Goal: Find contact information: Find contact information

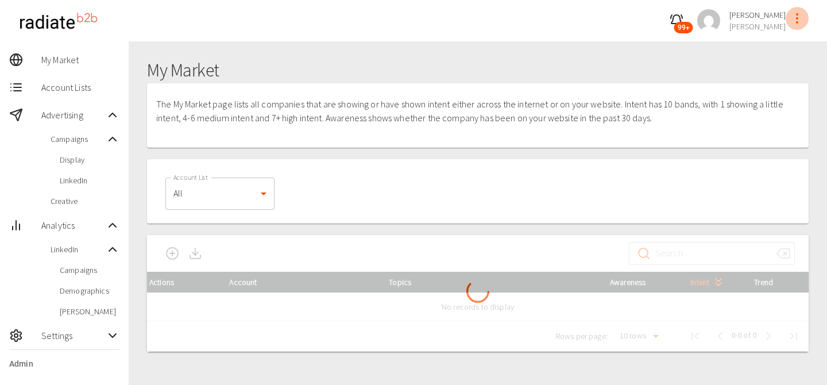
click at [801, 22] on icon "profile-menu" at bounding box center [797, 18] width 14 height 14
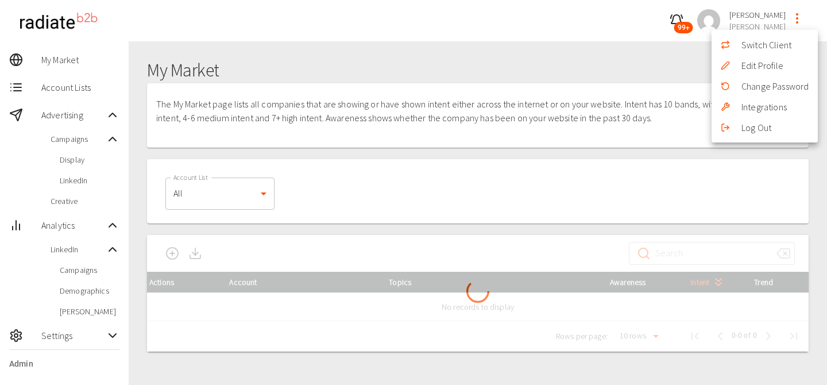
click at [775, 44] on li "Switch Client" at bounding box center [765, 44] width 106 height 21
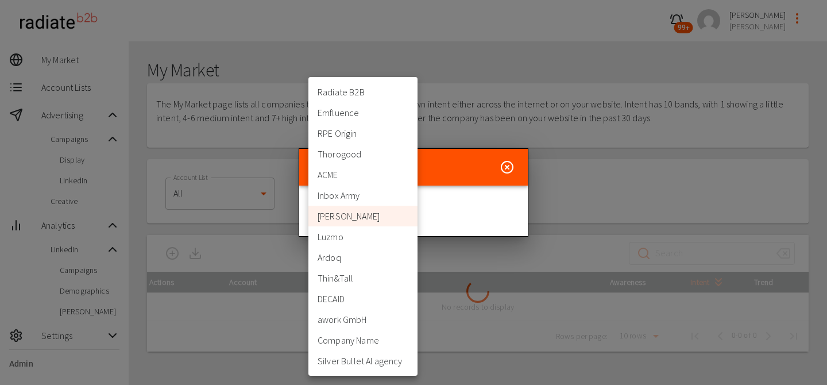
click at [389, 203] on body "99+ Riaz Kanani McQuaig My Market Account Lists Advertising Campaigns Display L…" at bounding box center [413, 232] width 827 height 465
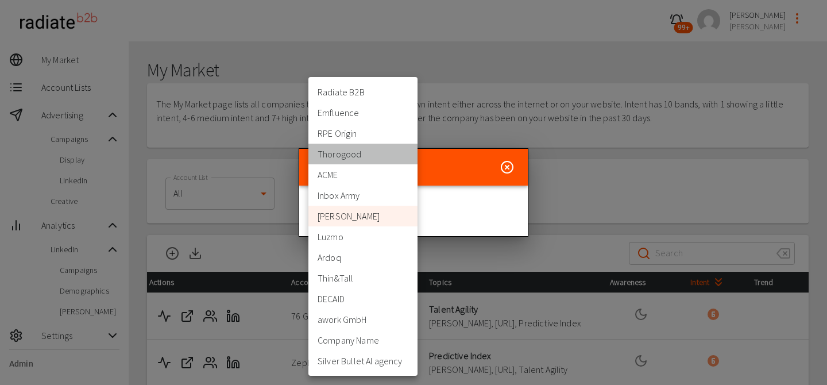
click at [349, 152] on li "Thorogood" at bounding box center [362, 154] width 109 height 21
type input "332"
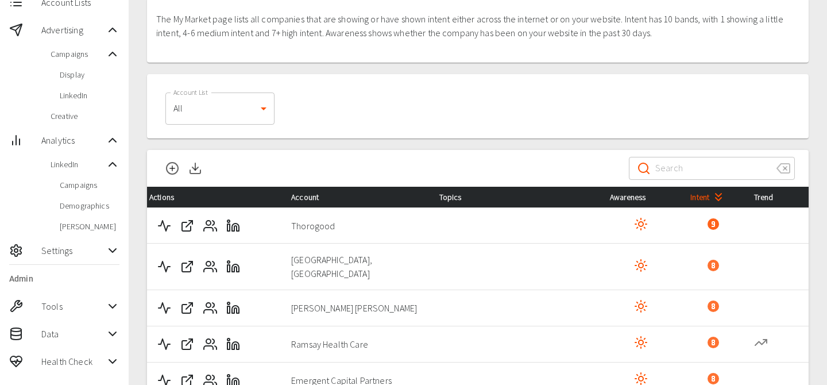
scroll to position [91, 0]
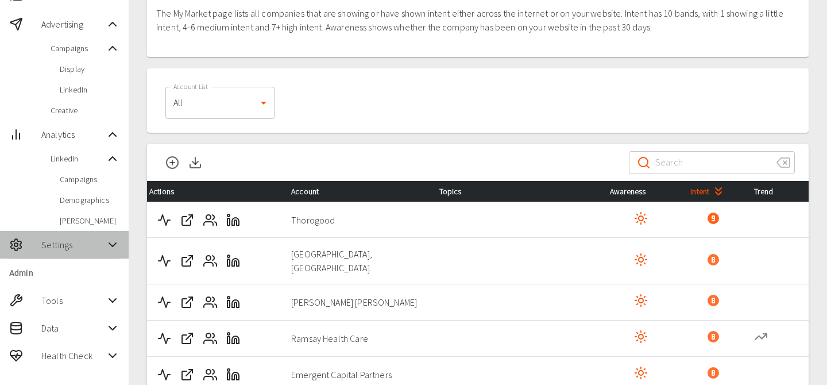
click at [80, 245] on span "Settings" at bounding box center [73, 245] width 64 height 14
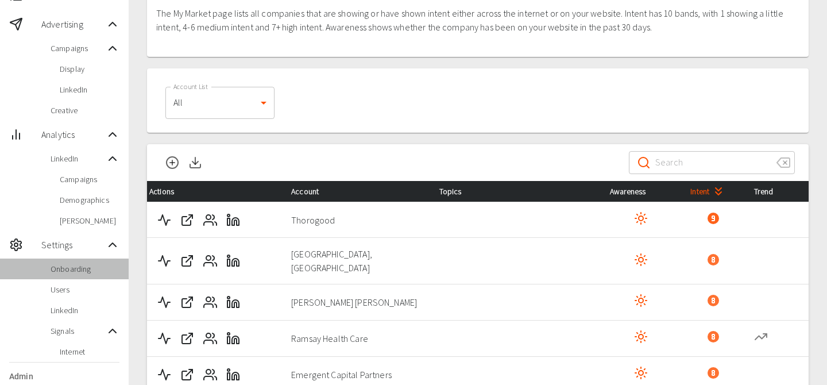
click at [77, 266] on span "Onboarding" at bounding box center [85, 268] width 69 height 11
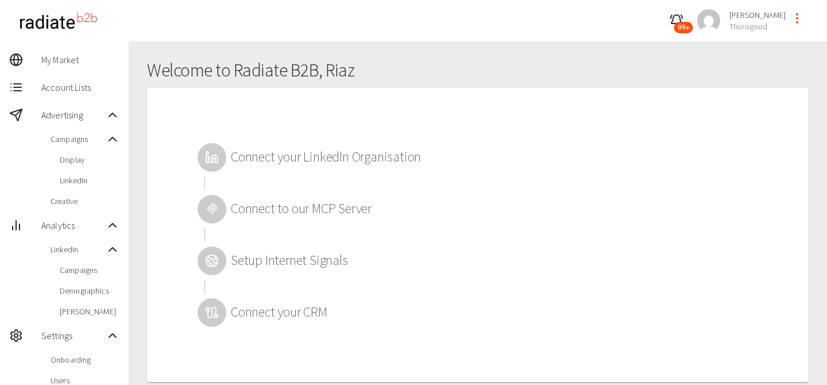
click at [210, 207] on icon at bounding box center [212, 209] width 14 height 14
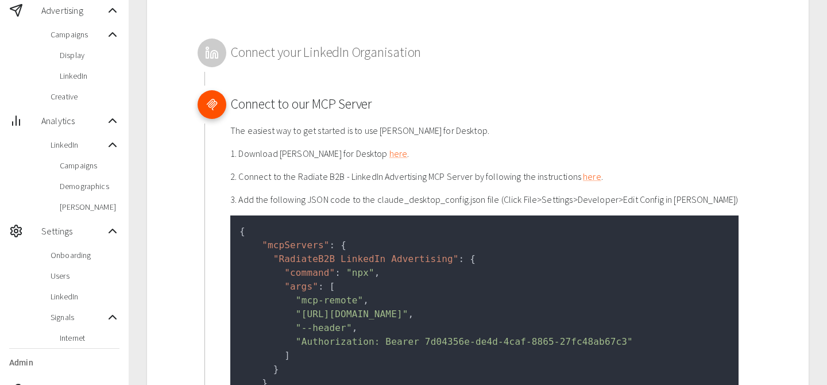
scroll to position [75, 0]
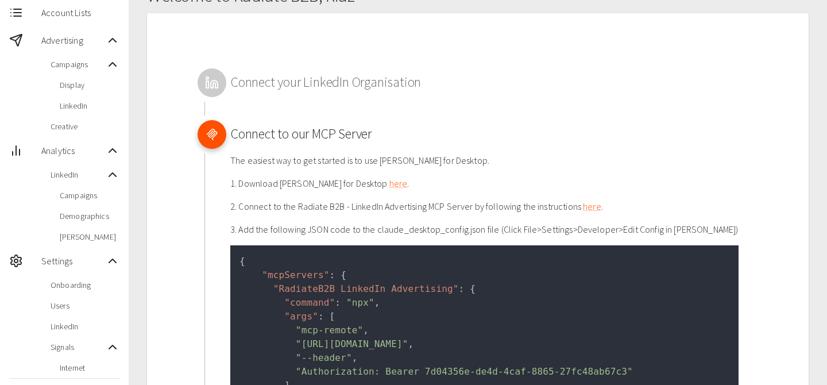
click at [81, 88] on span "Display" at bounding box center [90, 84] width 60 height 11
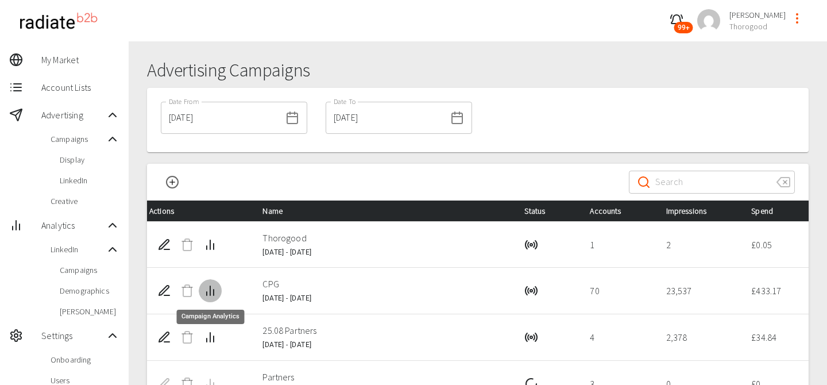
click at [210, 289] on line "Campaign Analytics" at bounding box center [210, 290] width 0 height 9
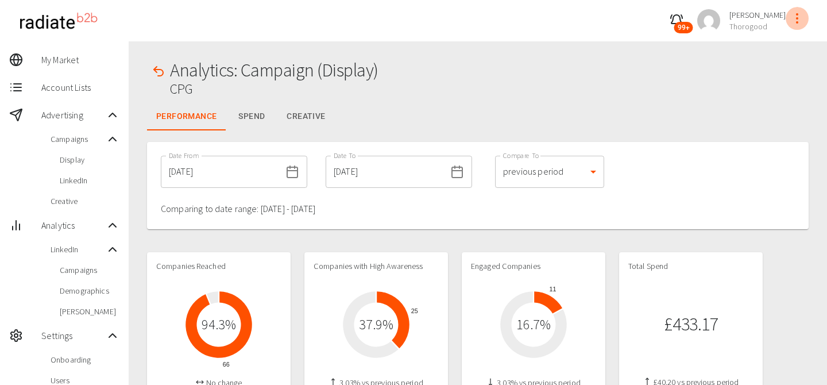
click at [801, 19] on icon "profile-menu" at bounding box center [797, 18] width 14 height 14
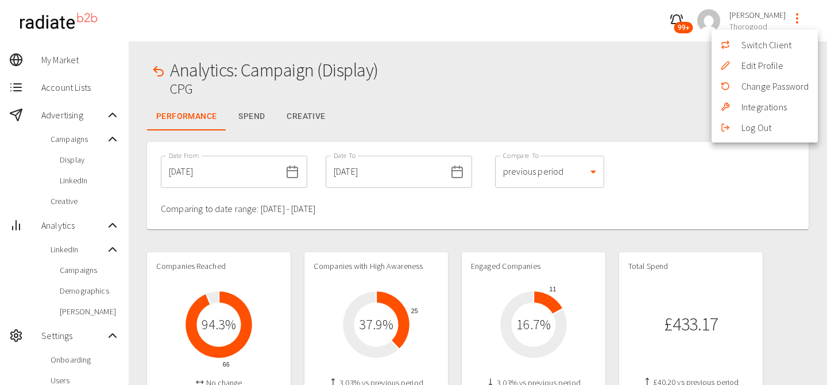
click at [59, 311] on div at bounding box center [413, 192] width 827 height 385
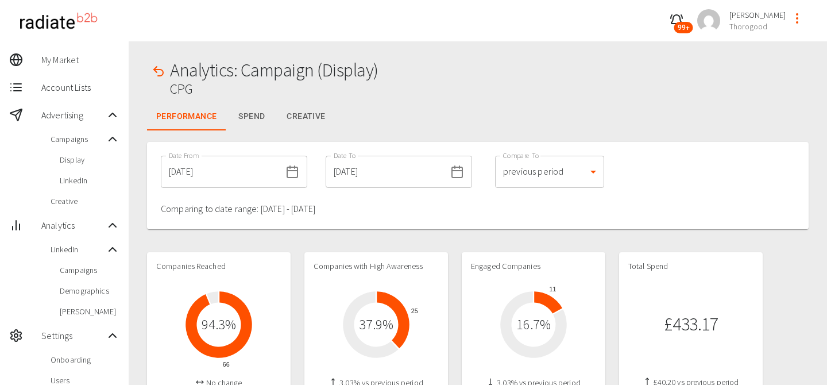
click at [29, 304] on div "Trevor" at bounding box center [64, 311] width 129 height 21
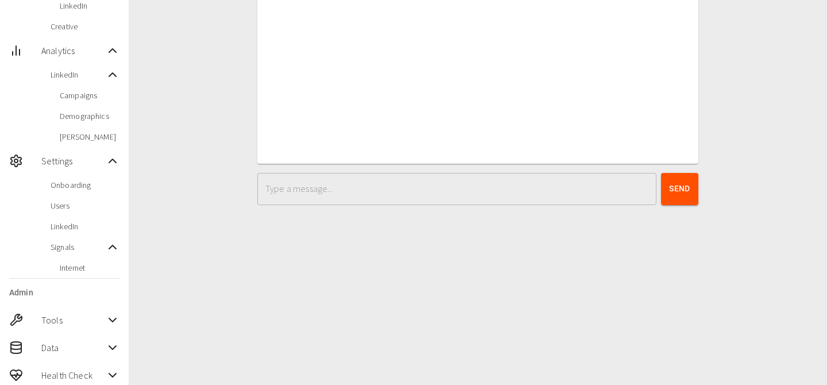
scroll to position [183, 0]
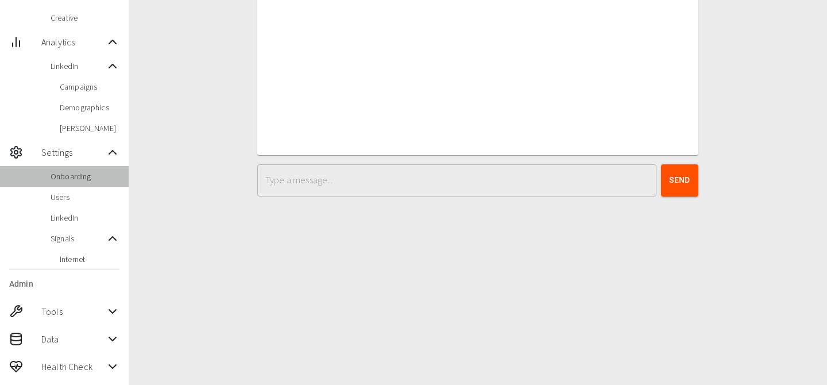
click at [75, 183] on div "Onboarding" at bounding box center [64, 176] width 129 height 21
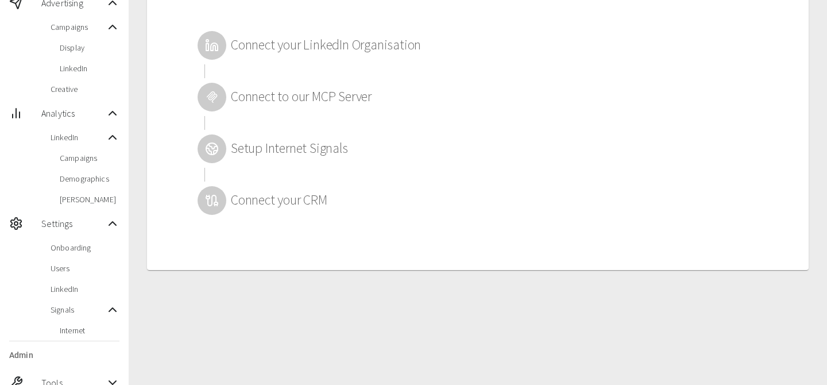
scroll to position [183, 0]
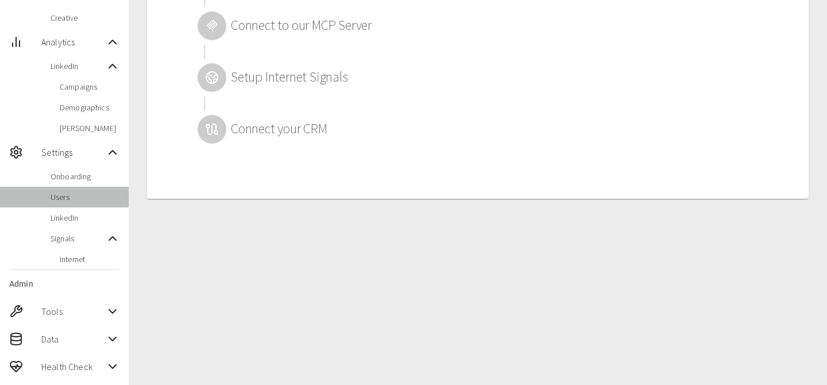
click at [69, 195] on span "Users" at bounding box center [85, 196] width 69 height 11
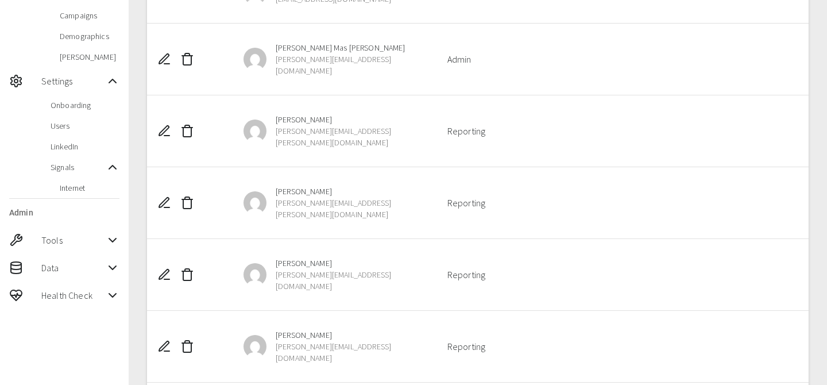
scroll to position [292, 0]
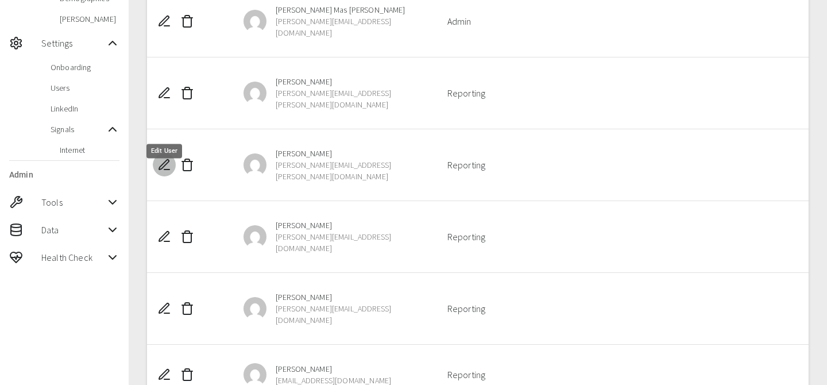
click at [164, 158] on icon "Edit User" at bounding box center [164, 165] width 14 height 14
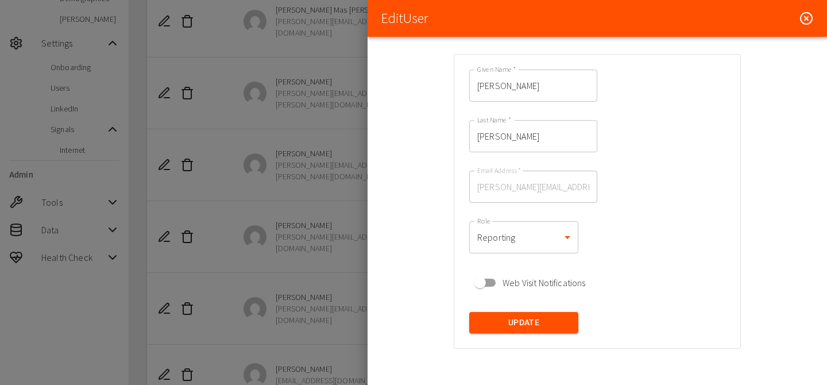
click at [810, 20] on icon at bounding box center [806, 18] width 14 height 14
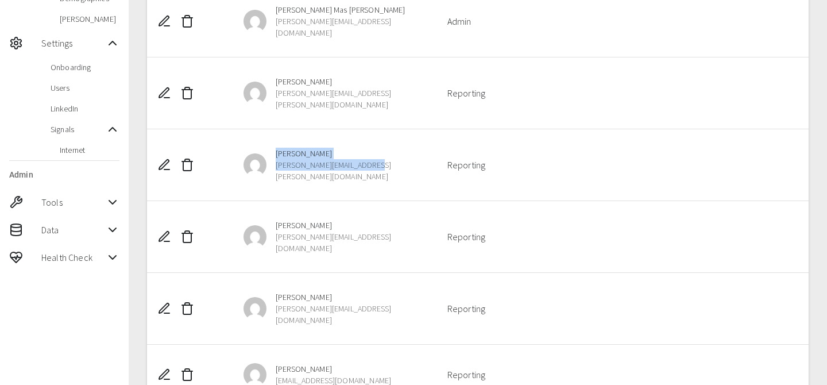
drag, startPoint x: 391, startPoint y: 129, endPoint x: 262, endPoint y: 130, distance: 128.1
click at [262, 138] on div "Emily Mcewan emily.mcewan@thorogood.com" at bounding box center [331, 164] width 195 height 53
click at [283, 159] on span "emily.mcewan@thorogood.com" at bounding box center [348, 170] width 144 height 23
drag, startPoint x: 276, startPoint y: 129, endPoint x: 424, endPoint y: 139, distance: 149.1
click at [424, 139] on div "Emily Mcewan emily.mcewan@thorogood.com" at bounding box center [331, 164] width 195 height 53
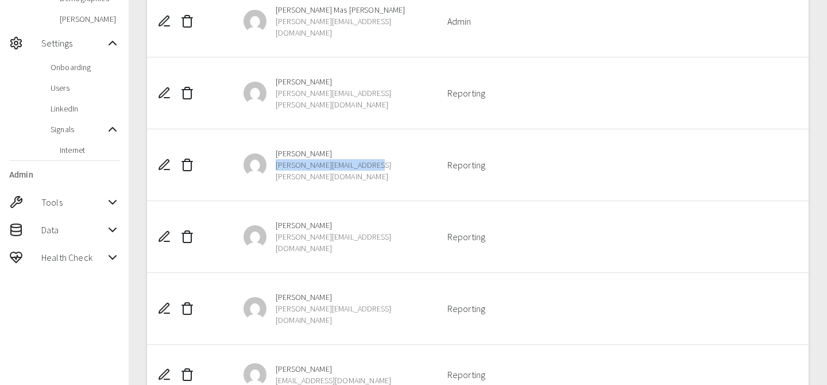
copy span "emily.mcewan@thorogood.com"
